Goal: Find specific page/section: Find specific page/section

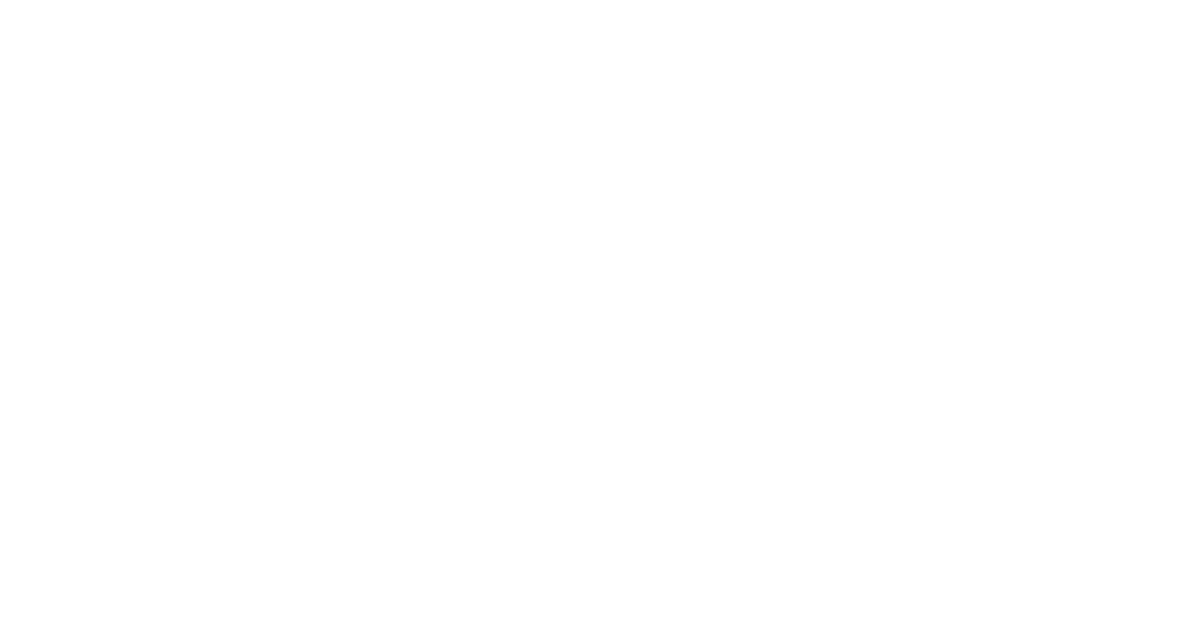
select select "Song"
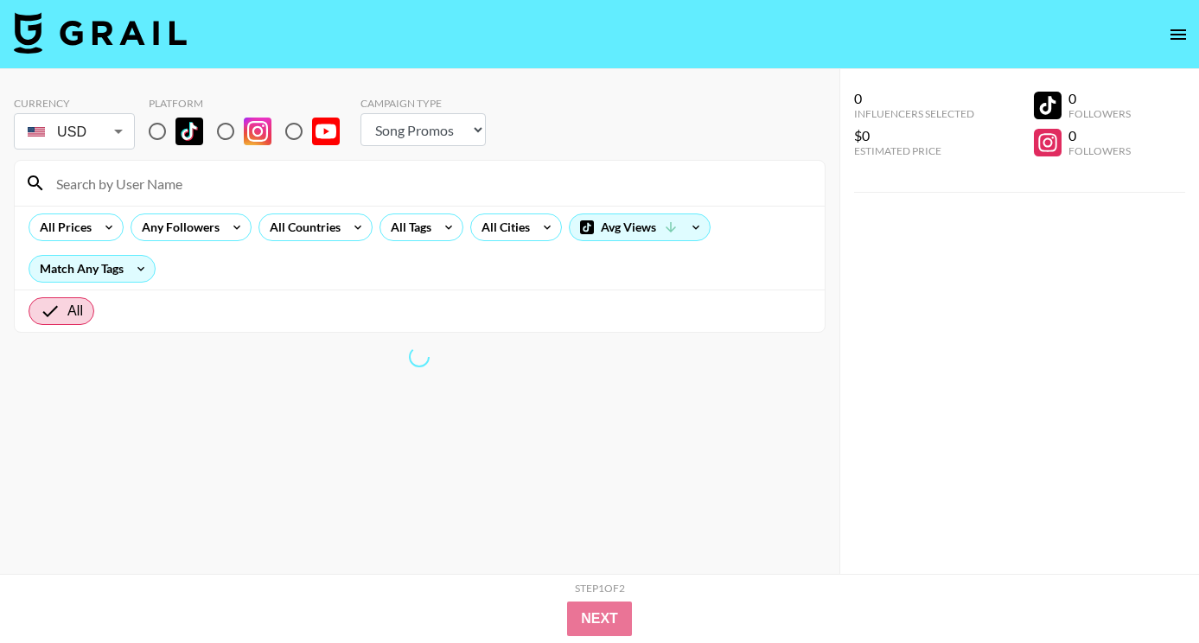
click at [159, 127] on input "radio" at bounding box center [157, 131] width 36 height 36
radio input "true"
click at [166, 177] on input at bounding box center [430, 183] width 768 height 28
paste input "@micaellamnn"
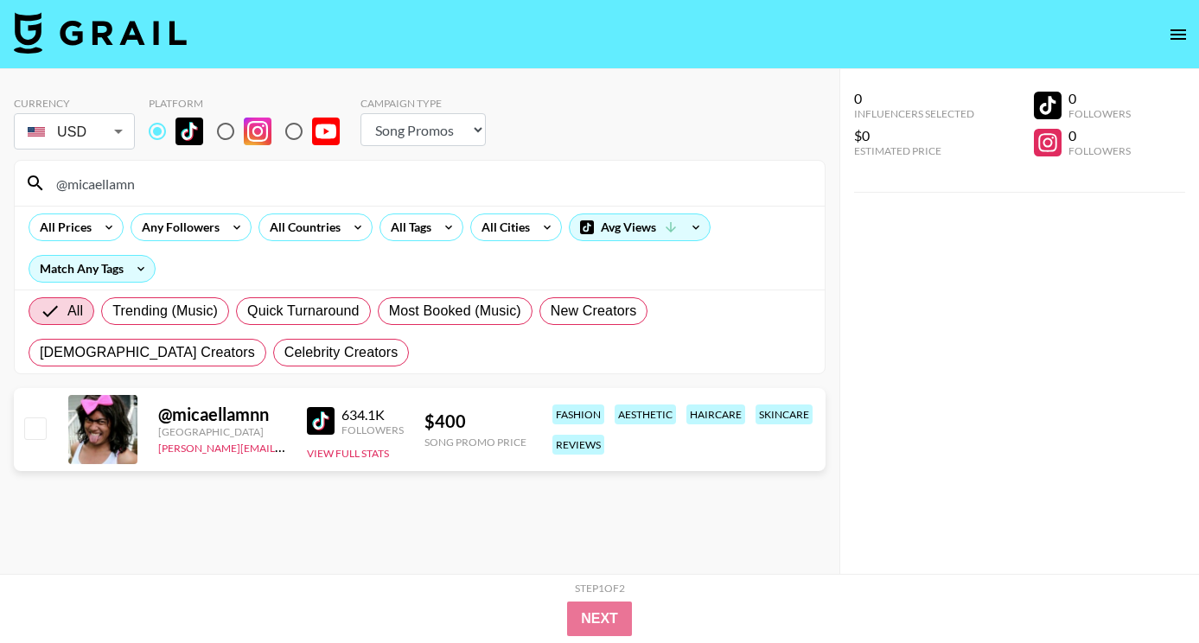
click at [275, 192] on input "@micaellamn" at bounding box center [430, 183] width 768 height 28
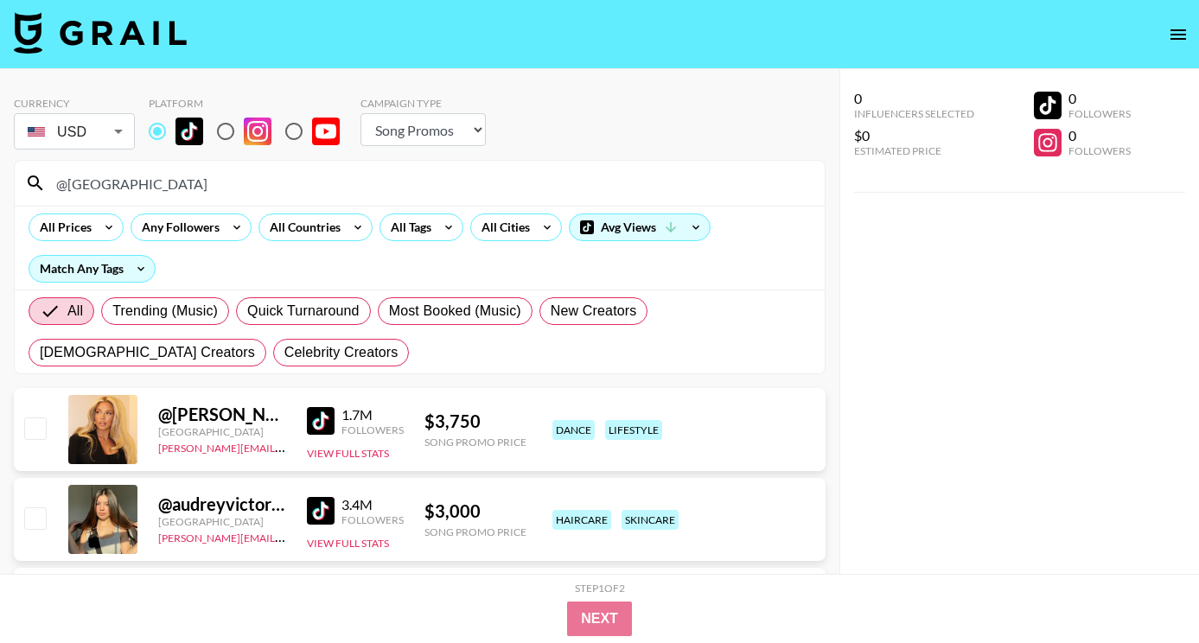
click at [192, 185] on input "@[GEOGRAPHIC_DATA]" at bounding box center [430, 183] width 768 height 28
paste input "annie_butlerr"
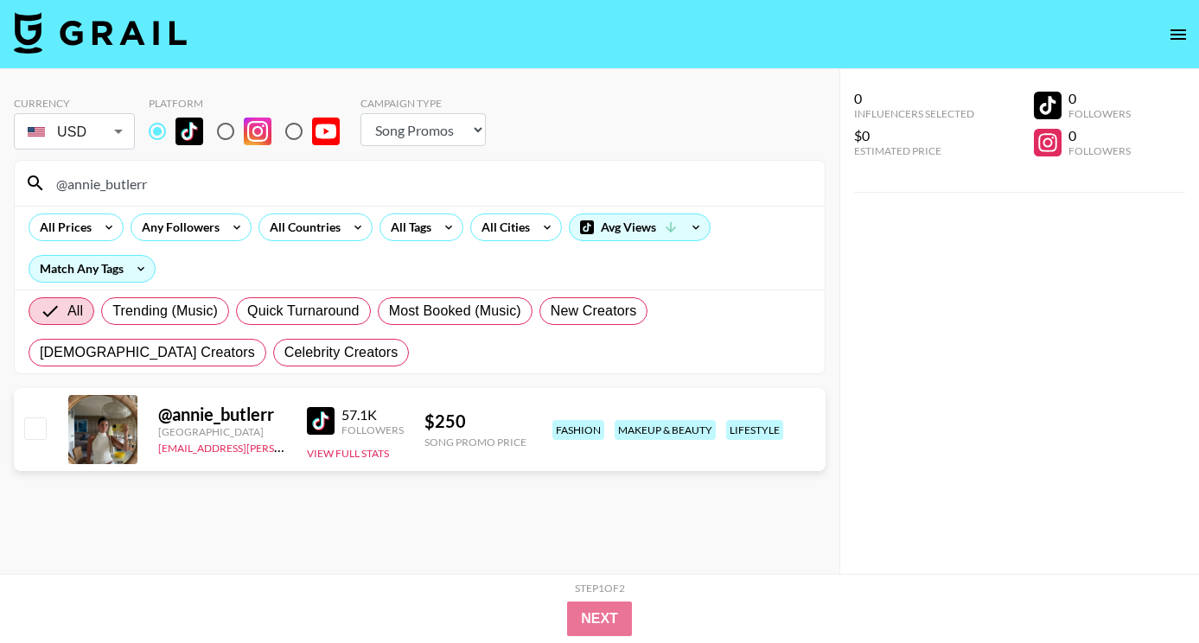
type input "@annie_butlerr"
